Goal: Complete application form

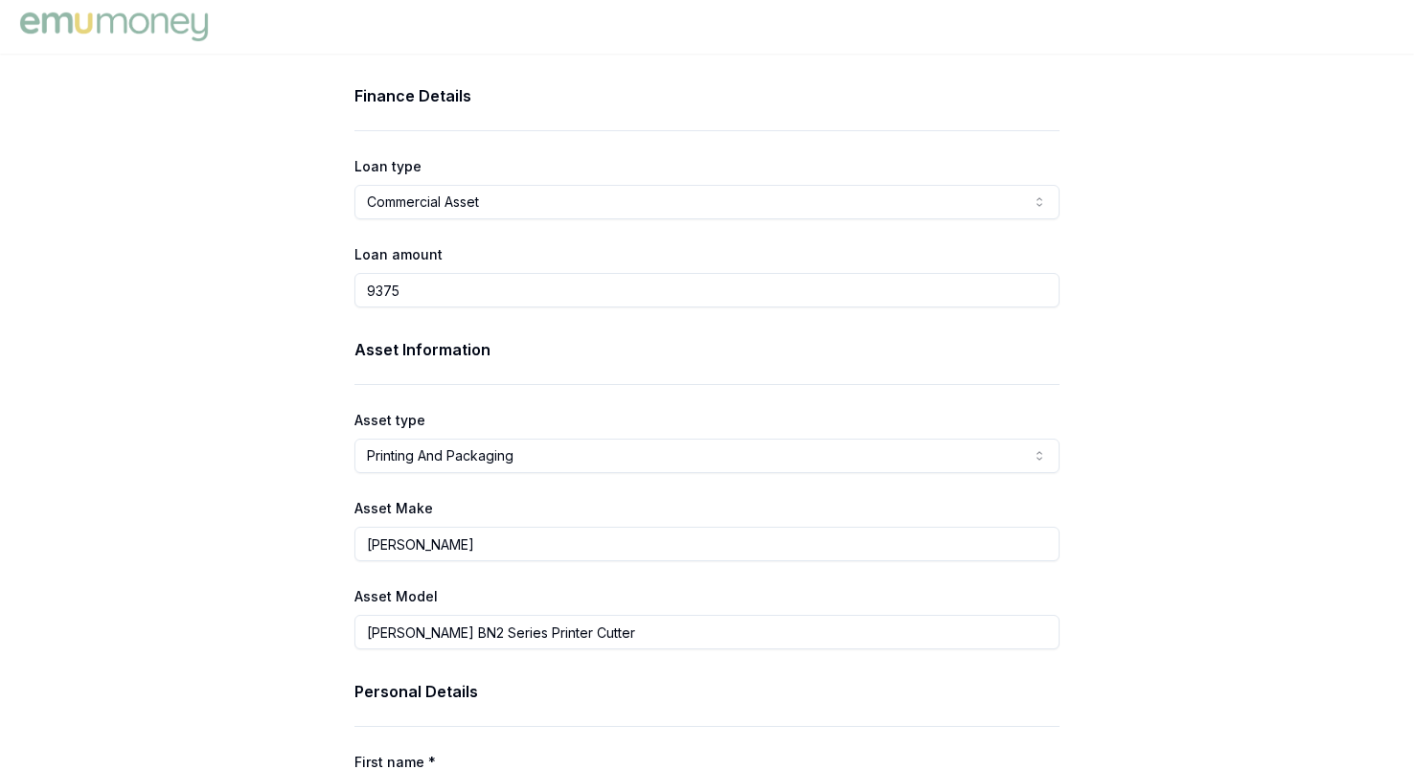
click at [169, 29] on img at bounding box center [113, 27] width 197 height 38
click at [123, 24] on img at bounding box center [113, 27] width 197 height 38
